Goal: Task Accomplishment & Management: Complete application form

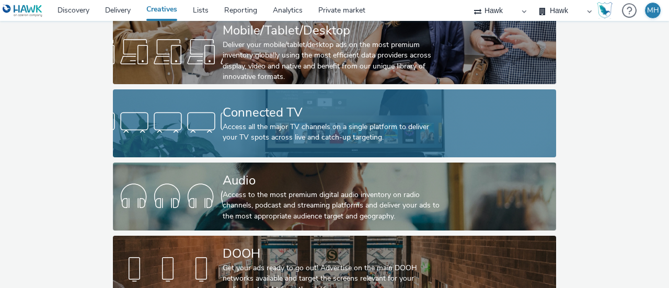
scroll to position [97, 0]
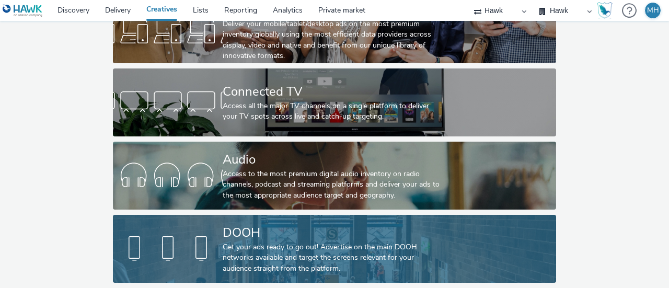
click at [298, 224] on div "DOOH" at bounding box center [333, 233] width 220 height 18
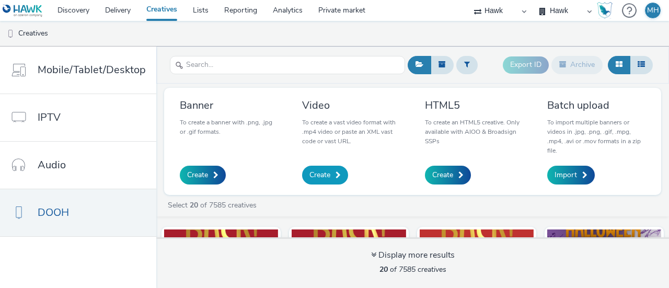
click at [321, 175] on span "Create" at bounding box center [319, 175] width 21 height 10
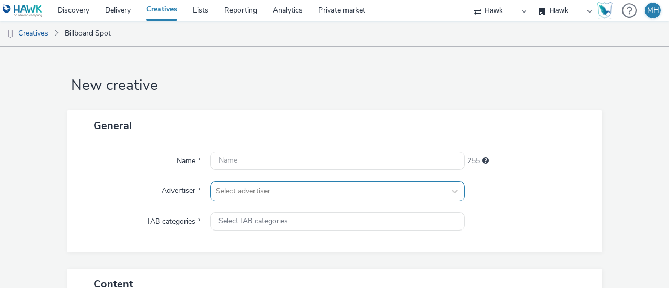
scroll to position [120, 0]
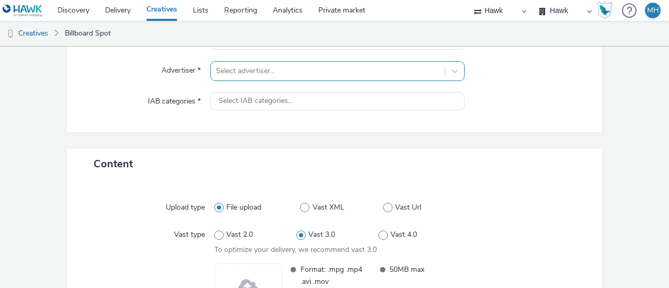
click at [260, 81] on div "Select advertiser..." at bounding box center [337, 71] width 255 height 20
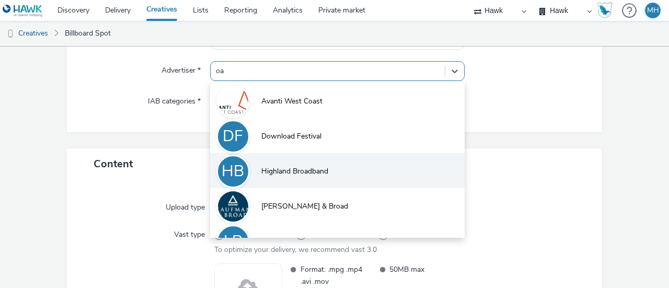
type input "oak"
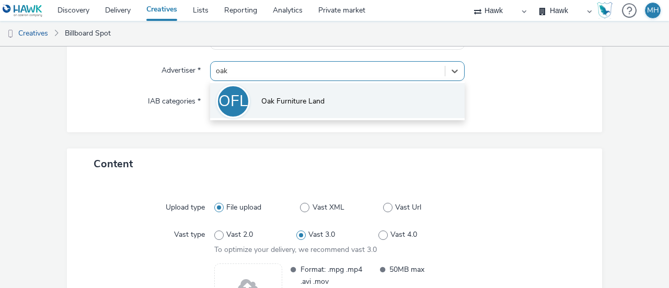
click at [314, 104] on span "Oak Furniture Land" at bounding box center [292, 101] width 63 height 10
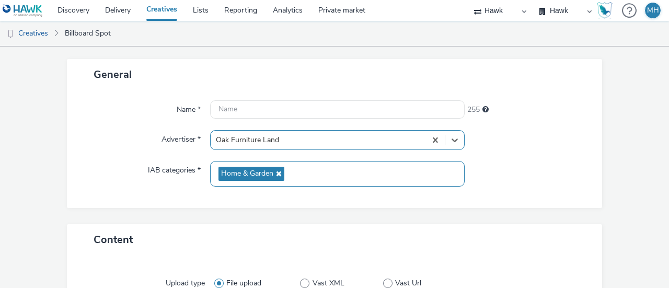
scroll to position [16, 0]
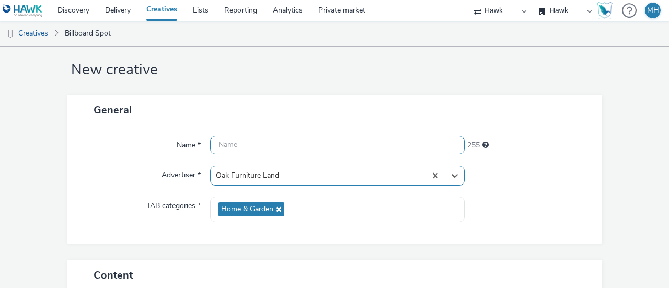
click at [259, 145] on input "text" at bounding box center [337, 145] width 255 height 18
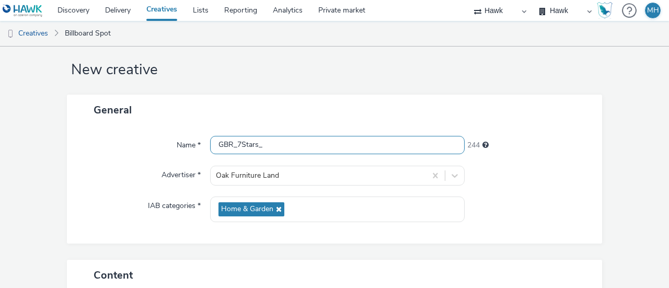
click at [244, 145] on input "GBR_7Stars_" at bounding box center [337, 145] width 255 height 18
click at [273, 144] on input "GBR_7stars_" at bounding box center [337, 145] width 255 height 18
type input "GBR_7stars_Oak_Furniture_Family_1080x1920_6""
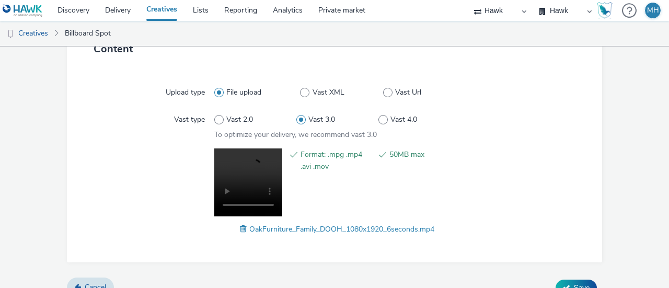
scroll to position [258, 0]
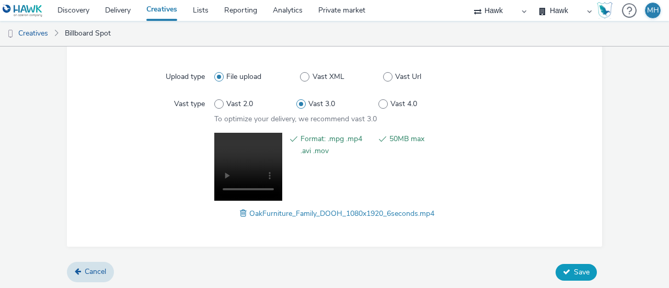
click at [574, 271] on span "Save" at bounding box center [582, 272] width 16 height 10
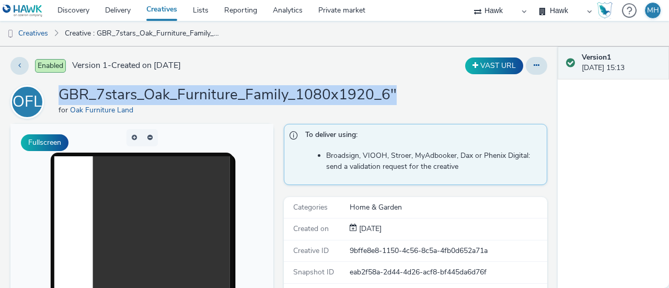
drag, startPoint x: 64, startPoint y: 92, endPoint x: 392, endPoint y: 94, distance: 328.2
click at [392, 94] on h1 "GBR_7stars_Oak_Furniture_Family_1080x1920_6"" at bounding box center [228, 95] width 338 height 20
copy h1 "GBR_7stars_Oak_Furniture_Family_1080x1920_6""
click at [163, 7] on link "Creatives" at bounding box center [162, 10] width 47 height 21
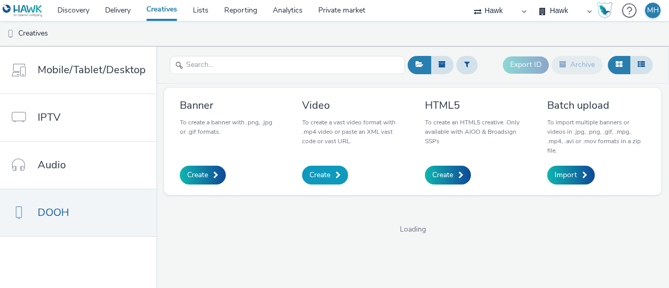
click at [333, 175] on link "Create" at bounding box center [325, 175] width 46 height 19
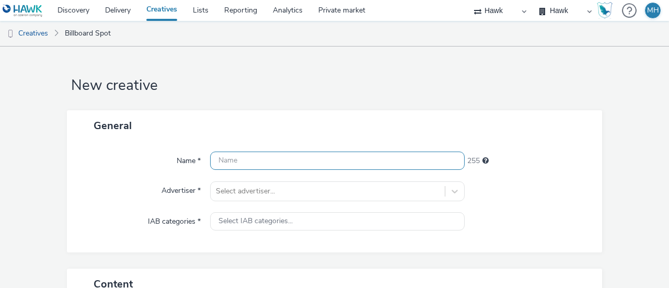
click at [284, 164] on input "text" at bounding box center [337, 161] width 255 height 18
paste input "GBR_7stars_Oak_Furniture_Family_1080x1920_6""
click at [379, 165] on input "GBR_7stars_Oak_Furniture_Family_1080x1920_6"" at bounding box center [337, 161] width 255 height 18
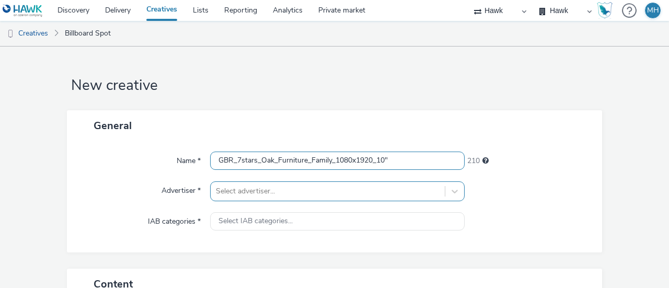
type input "GBR_7stars_Oak_Furniture_Family_1080x1920_10""
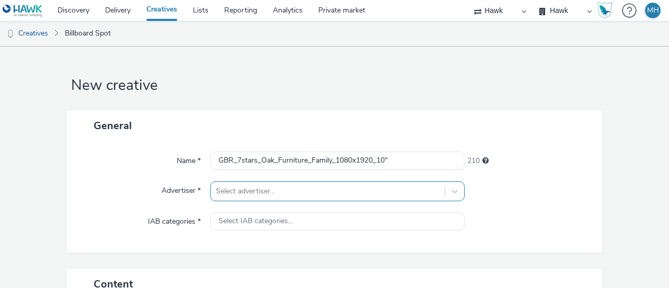
click at [287, 186] on div "Select advertiser..." at bounding box center [337, 191] width 255 height 20
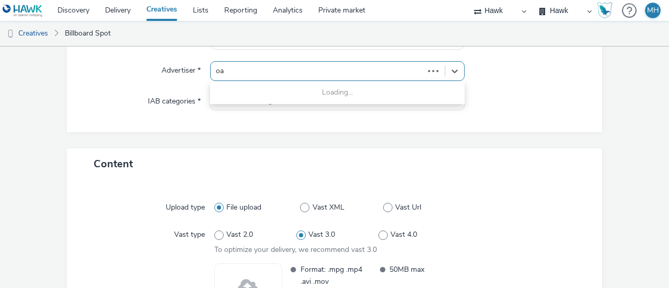
type input "oak"
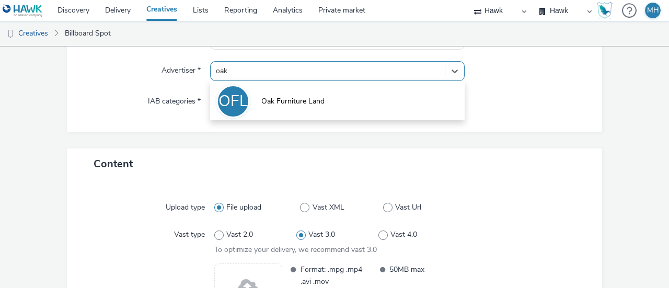
click at [305, 98] on span "Oak Furniture Land" at bounding box center [292, 101] width 63 height 10
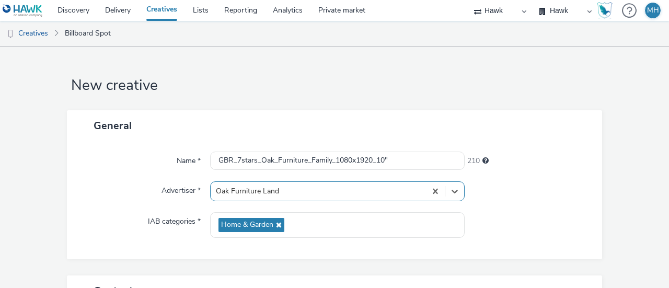
scroll to position [258, 0]
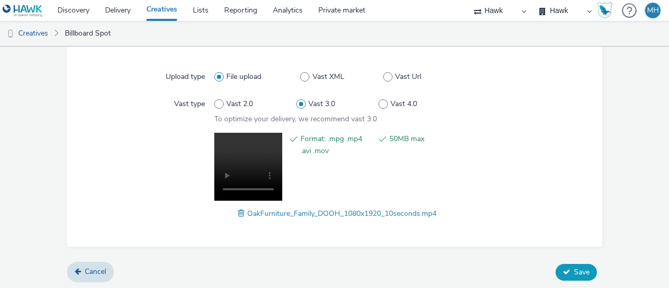
click at [576, 271] on span "Save" at bounding box center [582, 272] width 16 height 10
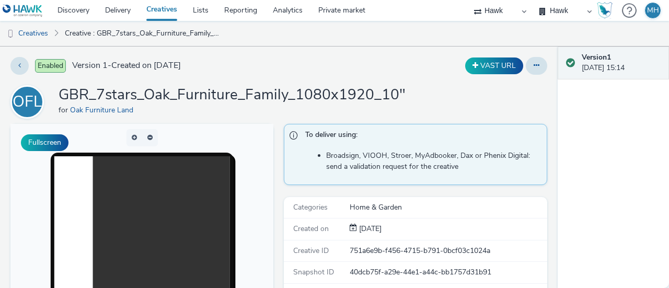
click at [153, 10] on link "Creatives" at bounding box center [162, 10] width 47 height 21
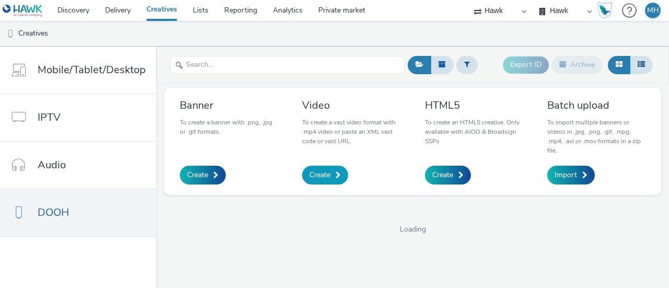
click at [326, 182] on link "Create" at bounding box center [325, 175] width 46 height 19
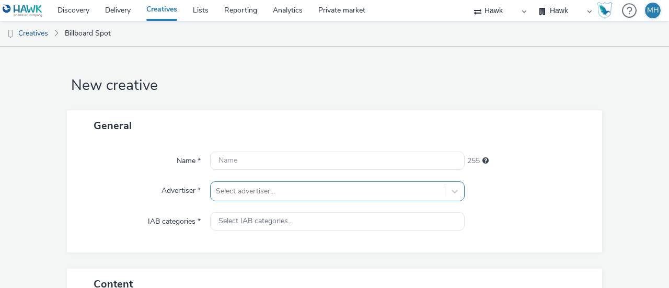
click at [259, 187] on div "Select advertiser..." at bounding box center [337, 191] width 255 height 20
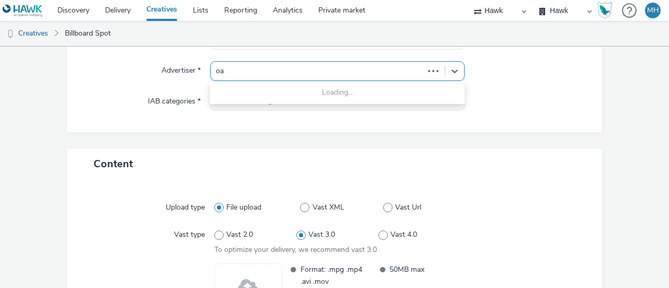
type input "oak"
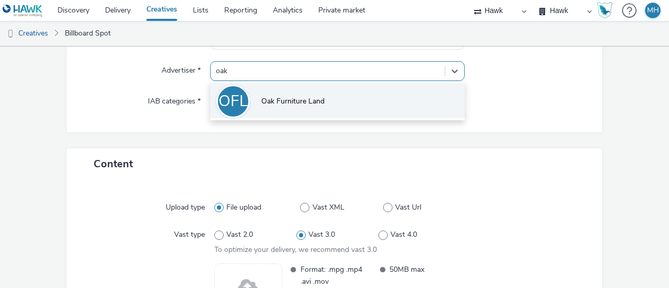
click at [368, 102] on li "OFL Oak Furniture Land" at bounding box center [337, 100] width 255 height 35
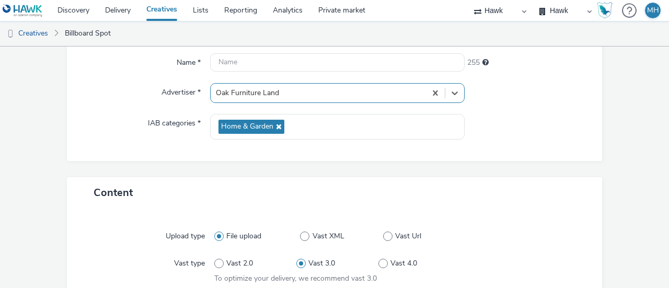
scroll to position [33, 0]
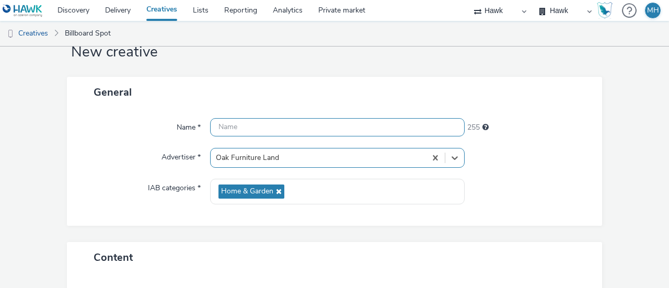
click at [273, 120] on input "text" at bounding box center [337, 127] width 255 height 18
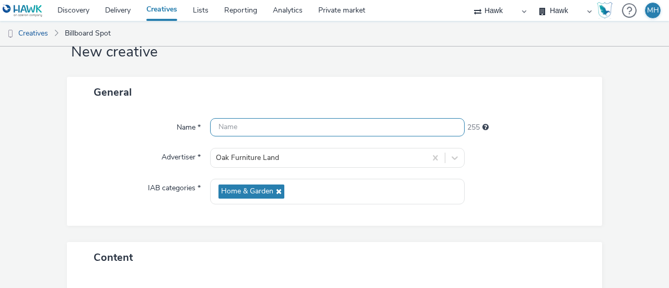
paste input "GBR_7stars_Oak_Furniture_Family_1080x1920_6""
click at [380, 126] on input "GBR_7stars_Oak_Furniture_Family_1080x1920_6"" at bounding box center [337, 127] width 255 height 18
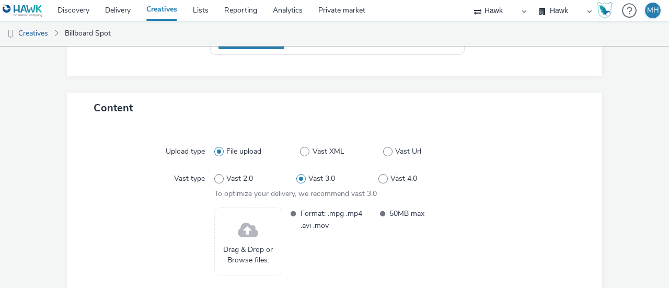
scroll to position [243, 0]
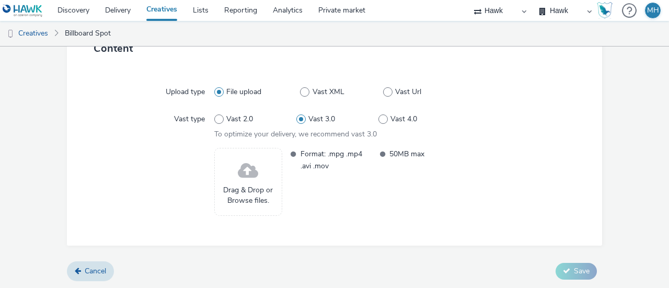
type input "GBR_7stars_Oak_Furniture_Family_1080x1920_12""
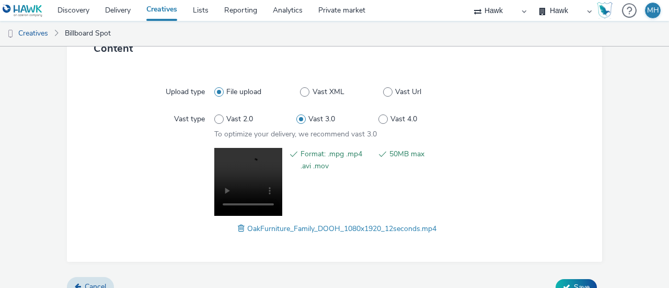
scroll to position [258, 0]
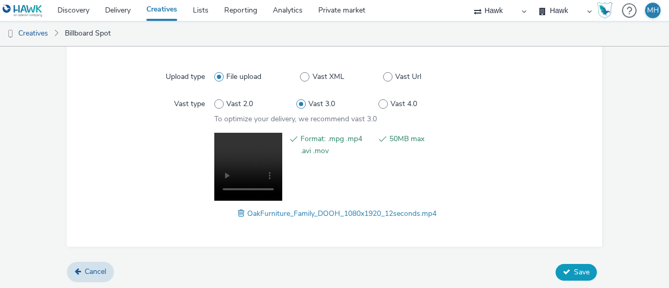
click at [582, 264] on button "Save" at bounding box center [576, 272] width 41 height 17
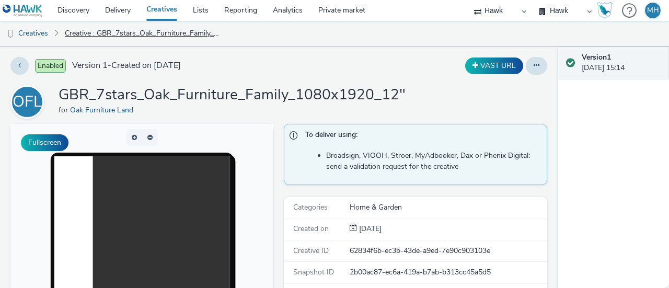
click at [159, 33] on link "Creative : GBR_7stars_Oak_Furniture_Family_1080x1920_12"" at bounding box center [143, 33] width 167 height 25
click at [47, 34] on link "Creatives" at bounding box center [26, 33] width 53 height 25
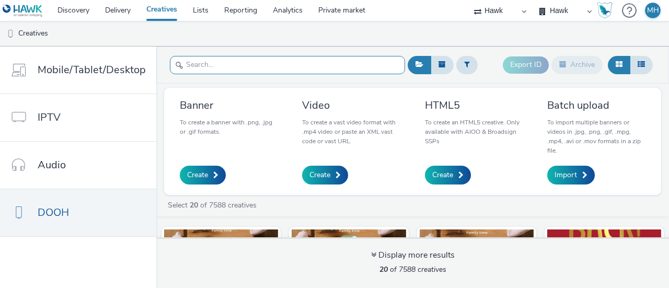
click at [252, 68] on input "text" at bounding box center [287, 65] width 235 height 18
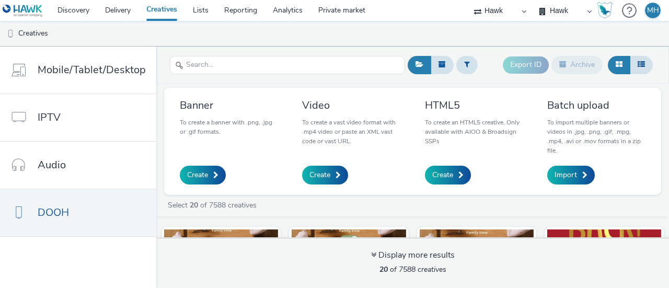
click at [259, 133] on p "To create a banner with .png, .jpg or .gif formats." at bounding box center [229, 127] width 98 height 19
click at [110, 17] on link "Delivery" at bounding box center [117, 10] width 41 height 21
